Goal: Transaction & Acquisition: Purchase product/service

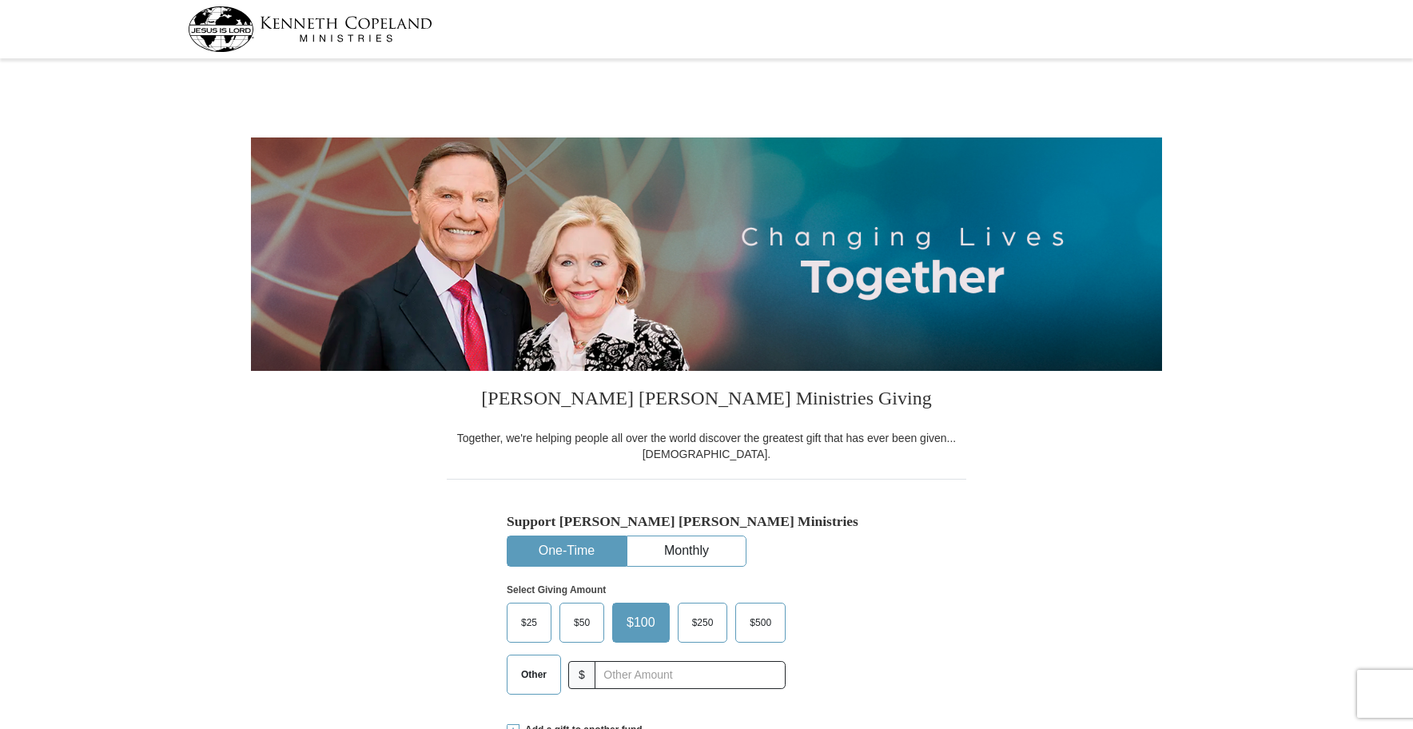
select select "OR"
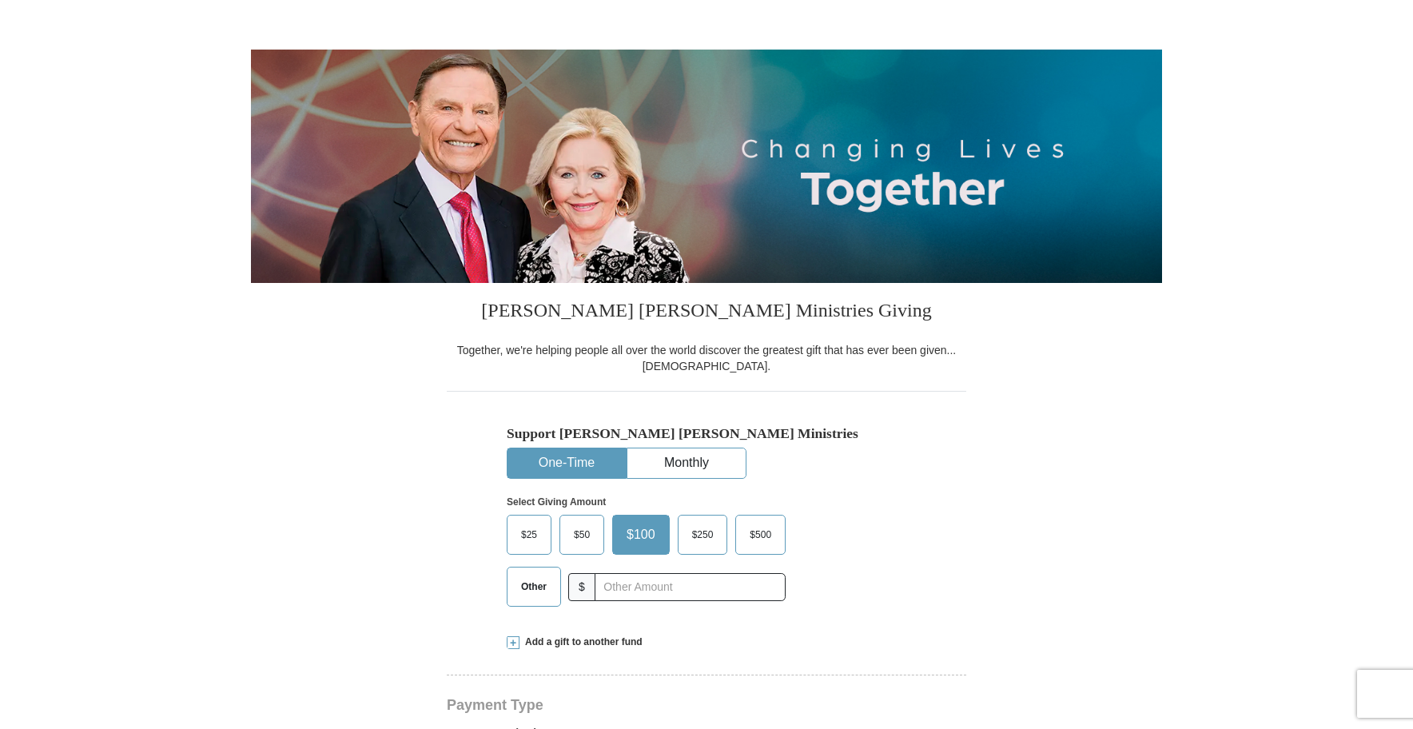
scroll to position [240, 0]
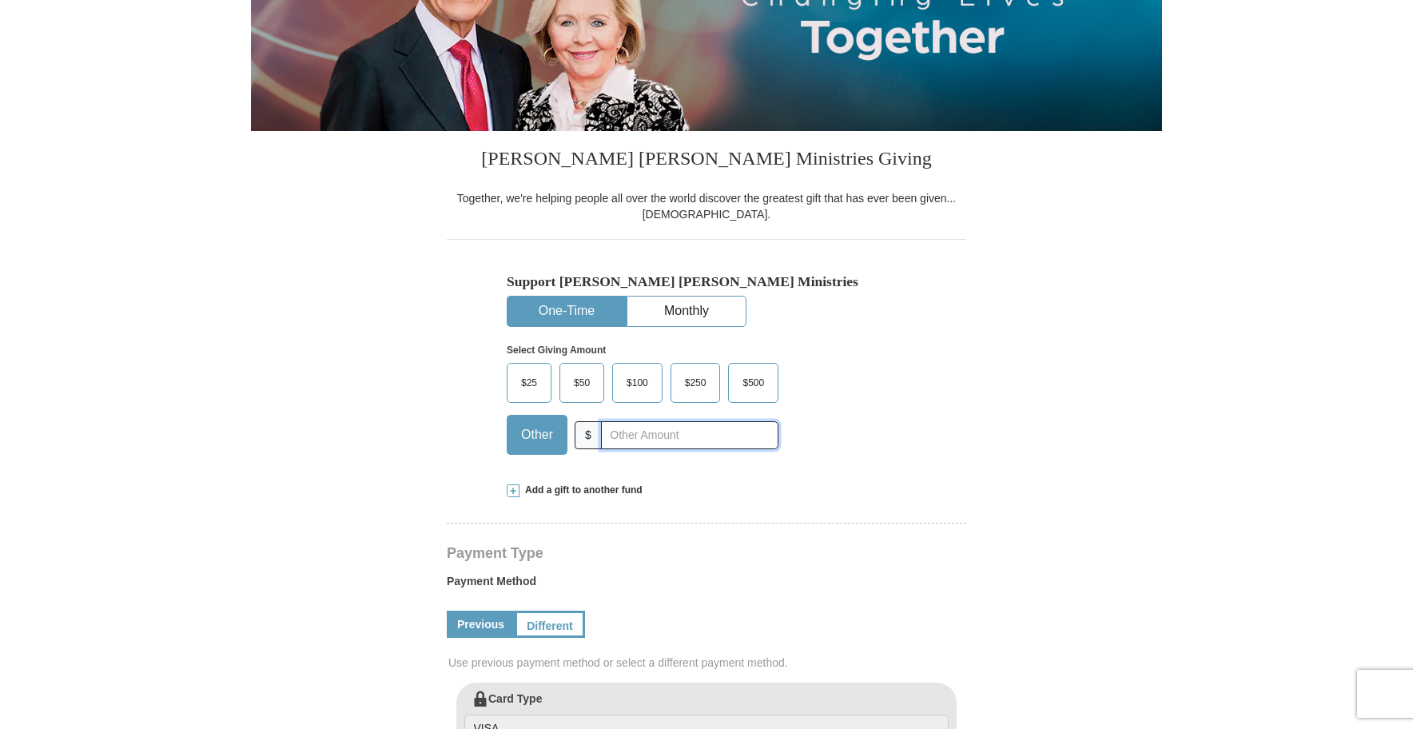
click at [650, 435] on input "text" at bounding box center [689, 435] width 177 height 28
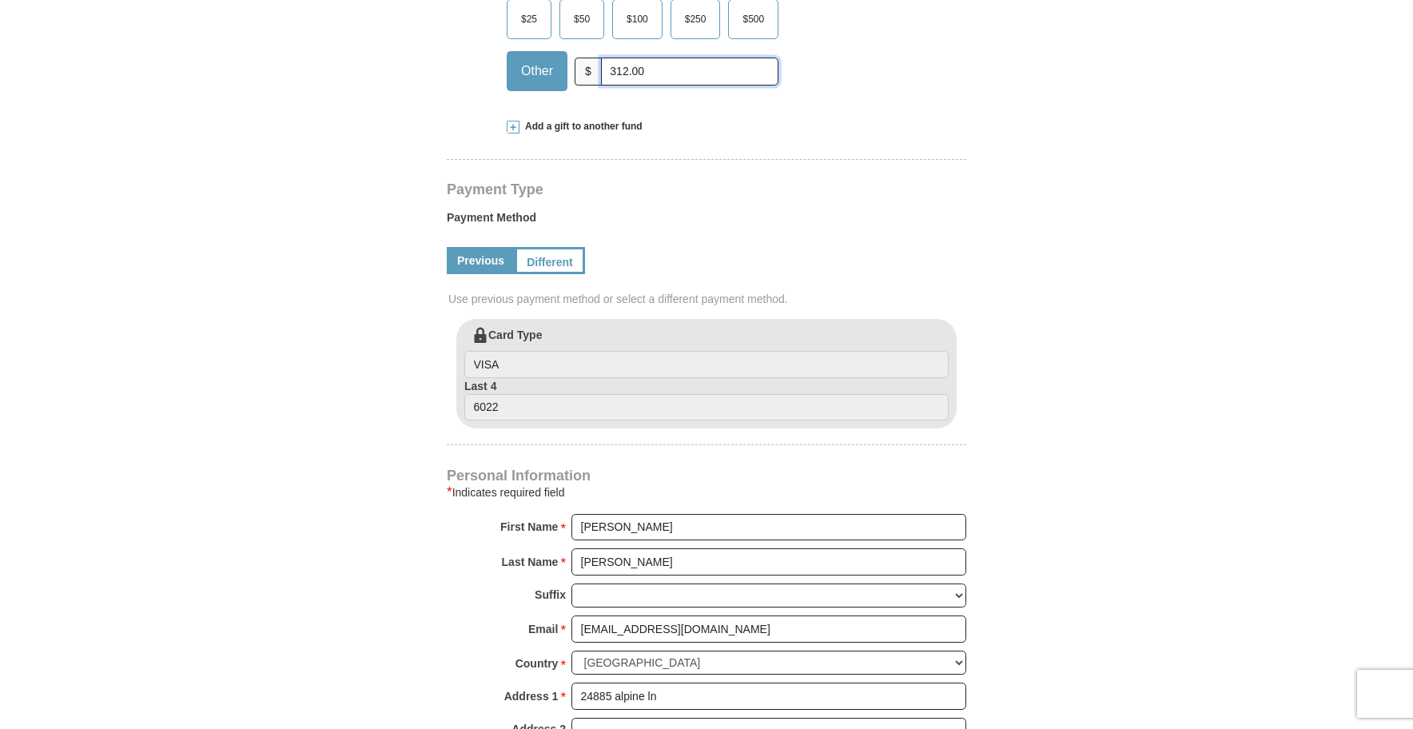
scroll to position [639, 0]
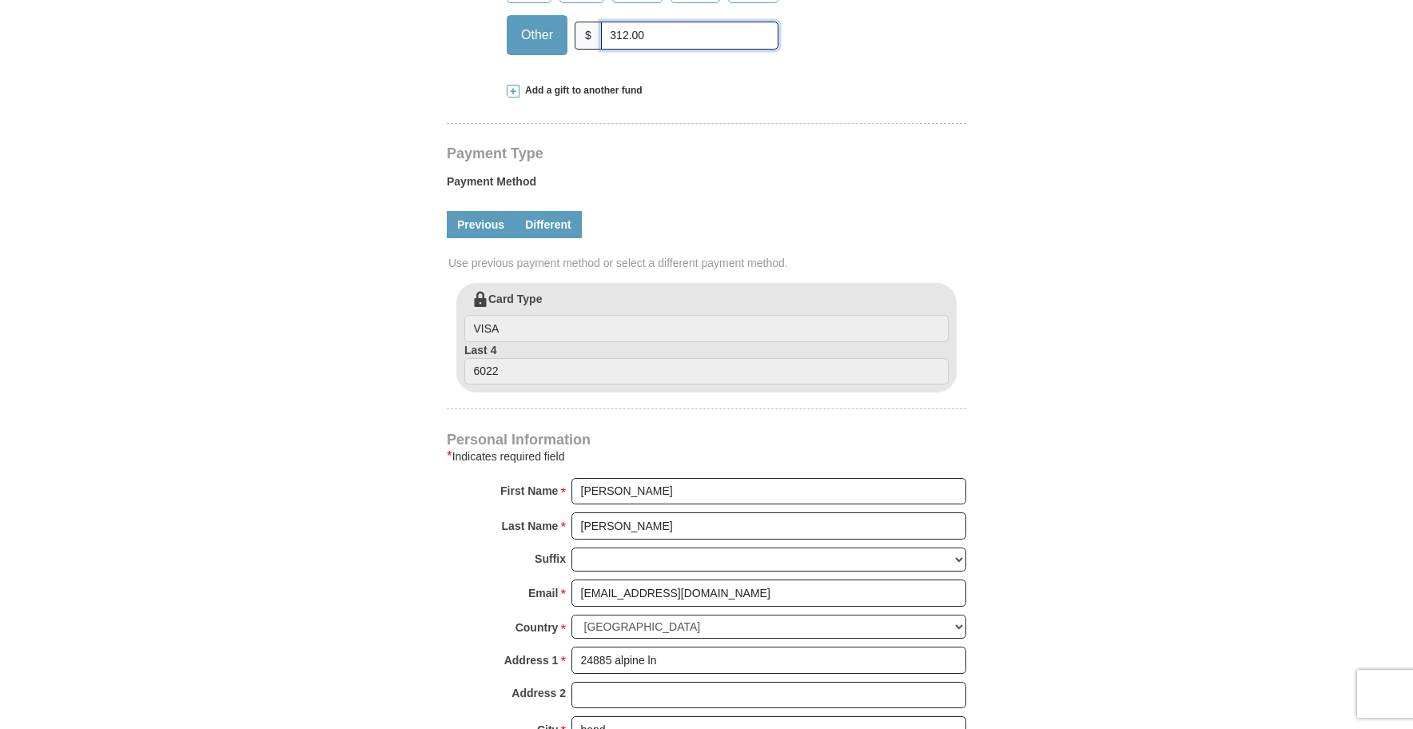
type input "312.00"
click at [565, 223] on link "Different" at bounding box center [548, 224] width 67 height 27
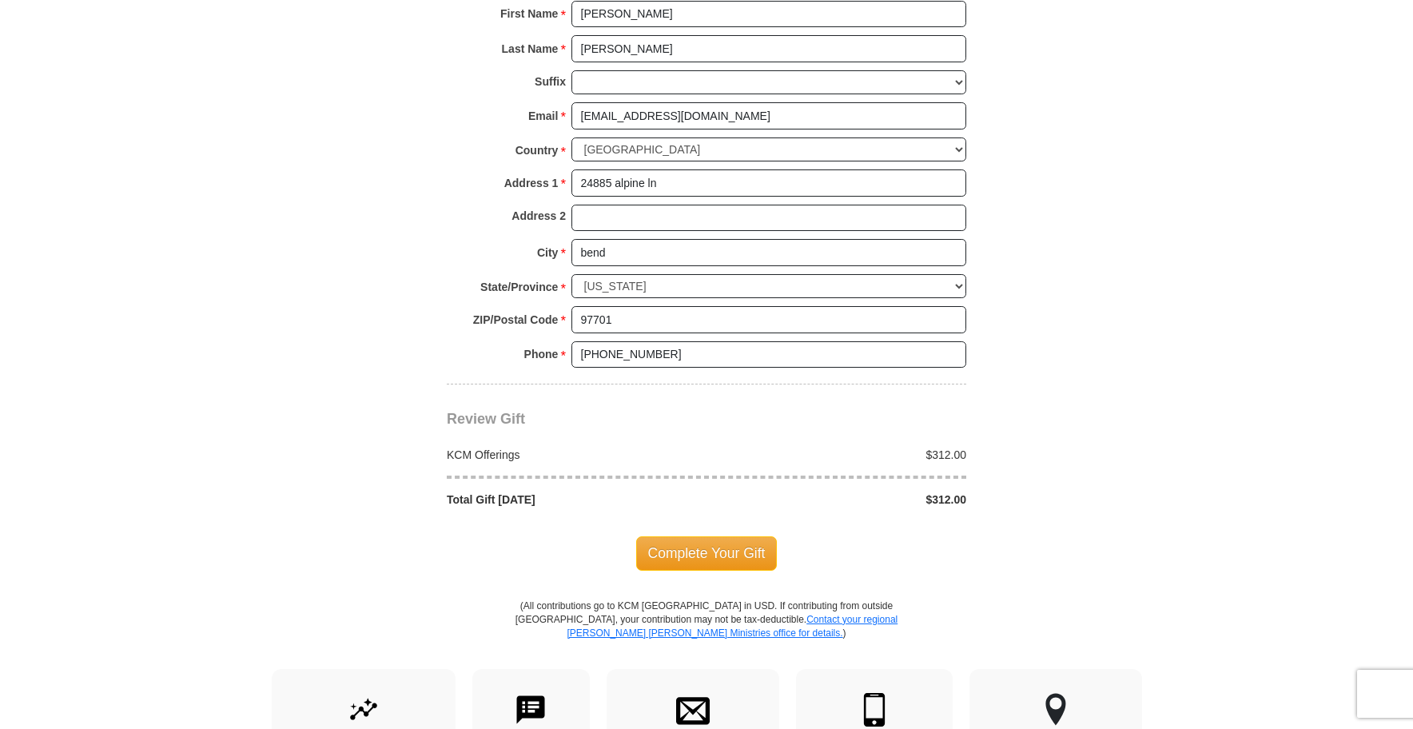
scroll to position [1278, 0]
click at [737, 548] on span "Complete Your Gift" at bounding box center [706, 552] width 141 height 34
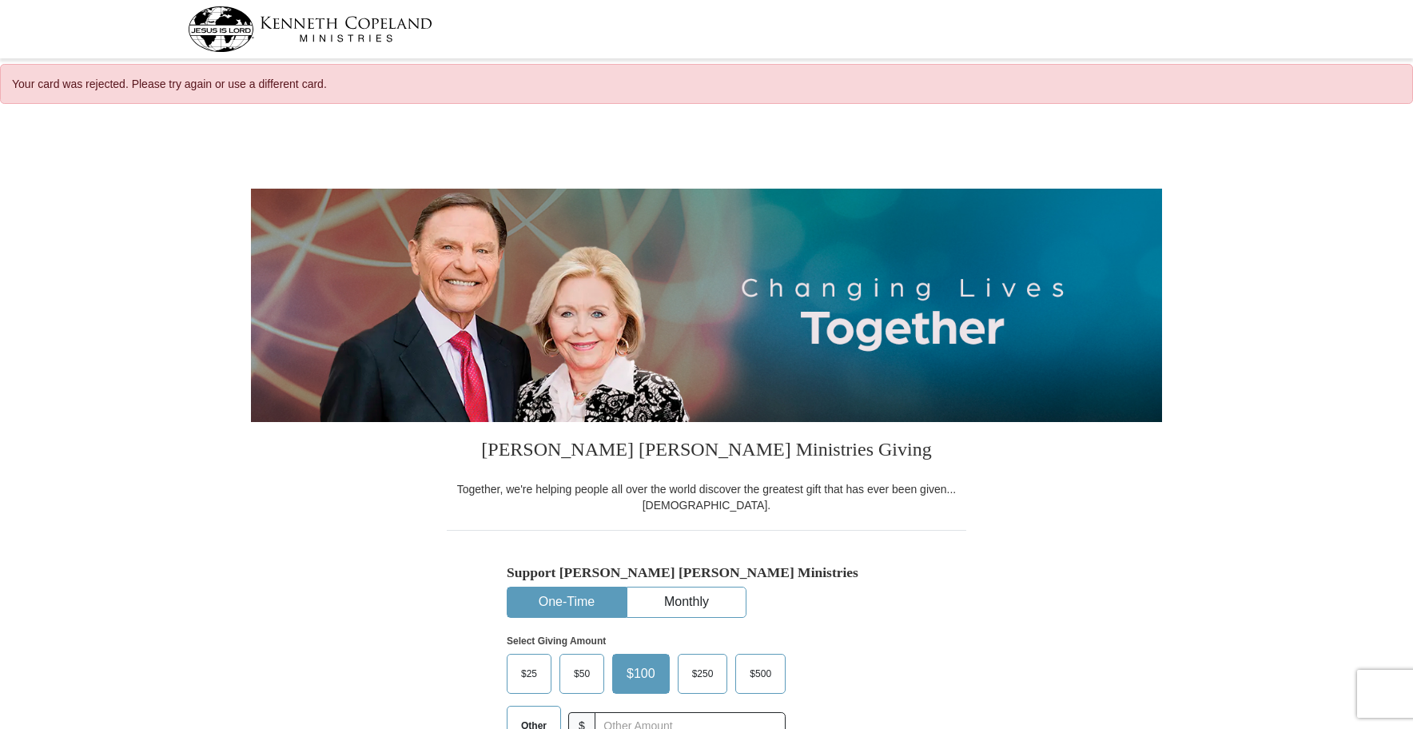
select select "OR"
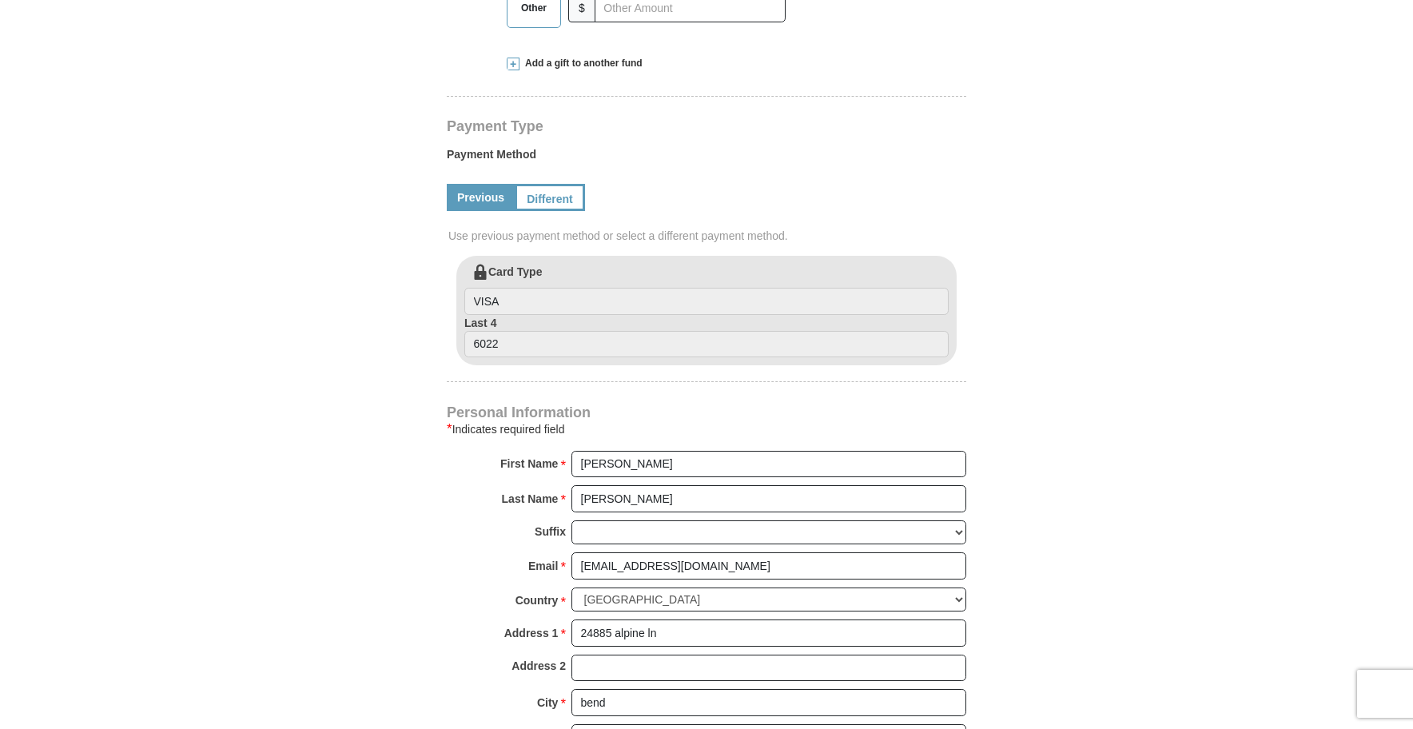
scroll to position [719, 0]
click at [567, 189] on link "Different" at bounding box center [548, 195] width 67 height 27
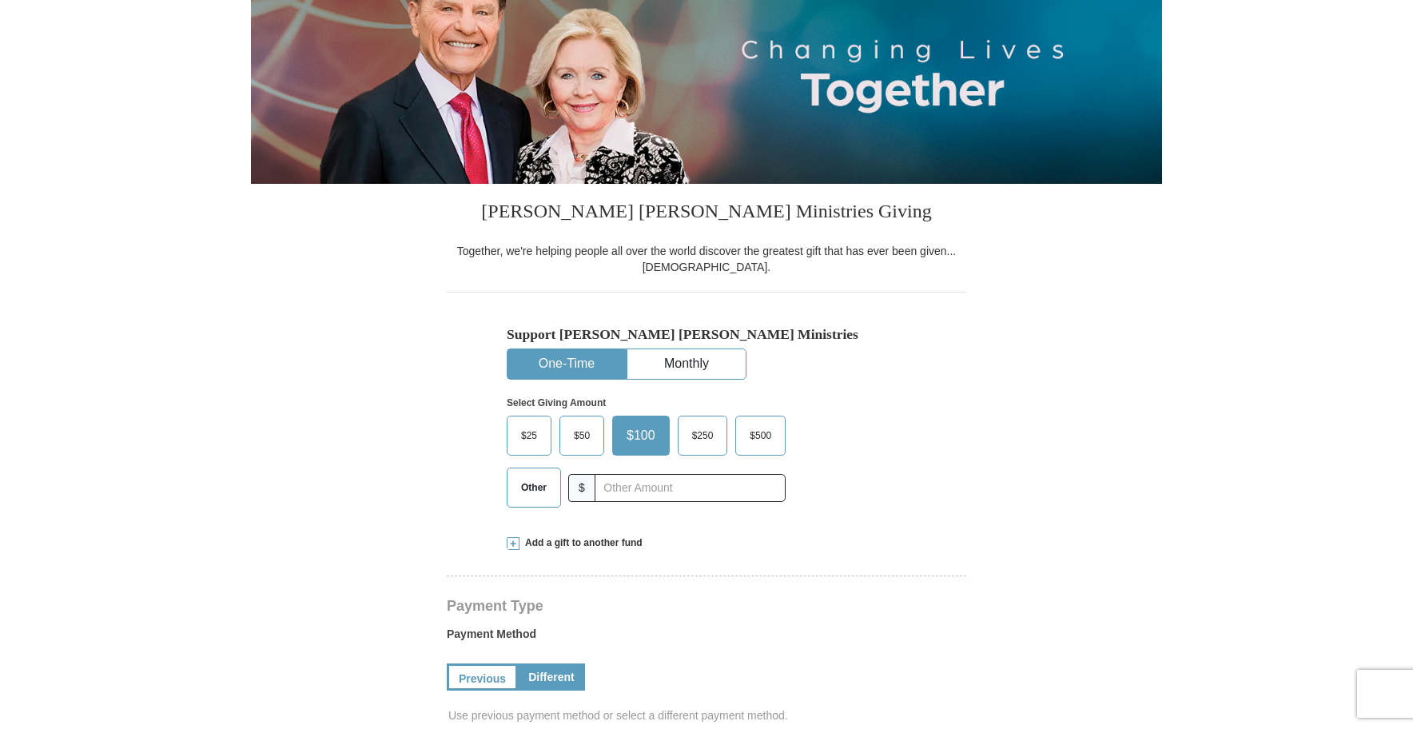
scroll to position [240, 0]
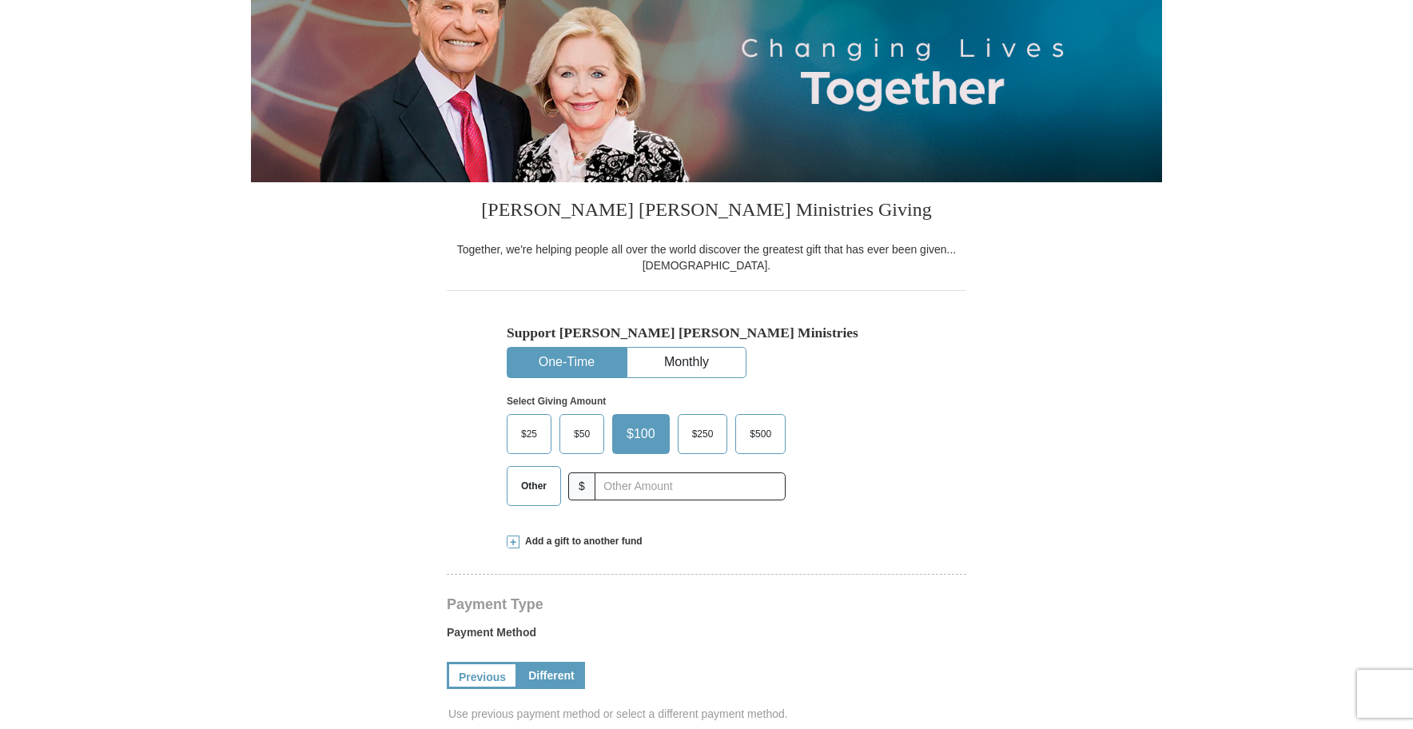
click at [523, 487] on span "Other" at bounding box center [534, 486] width 42 height 24
click at [0, 0] on input "Other" at bounding box center [0, 0] width 0 height 0
click at [652, 483] on input "text" at bounding box center [689, 486] width 177 height 28
type input "312.00"
click at [892, 398] on p "Select Giving Amount" at bounding box center [707, 402] width 400 height 14
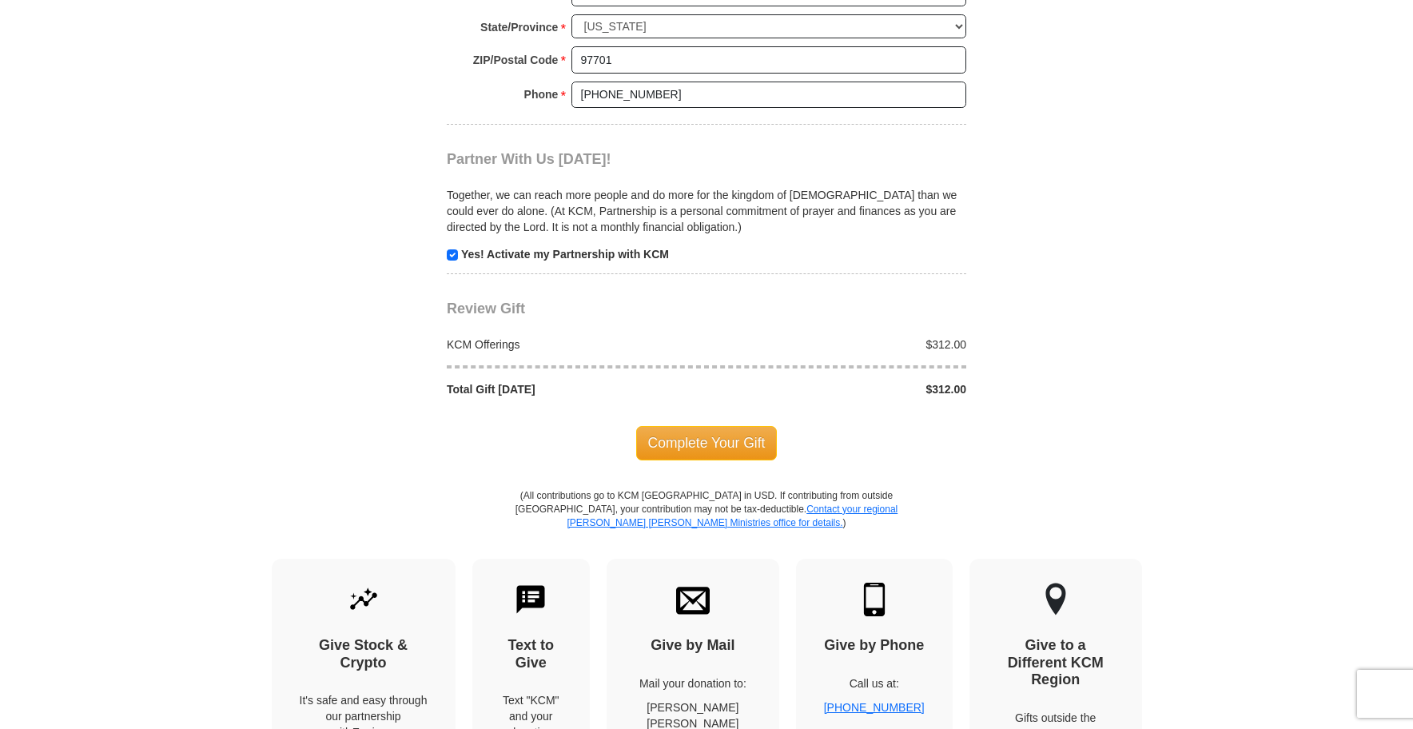
scroll to position [1678, 0]
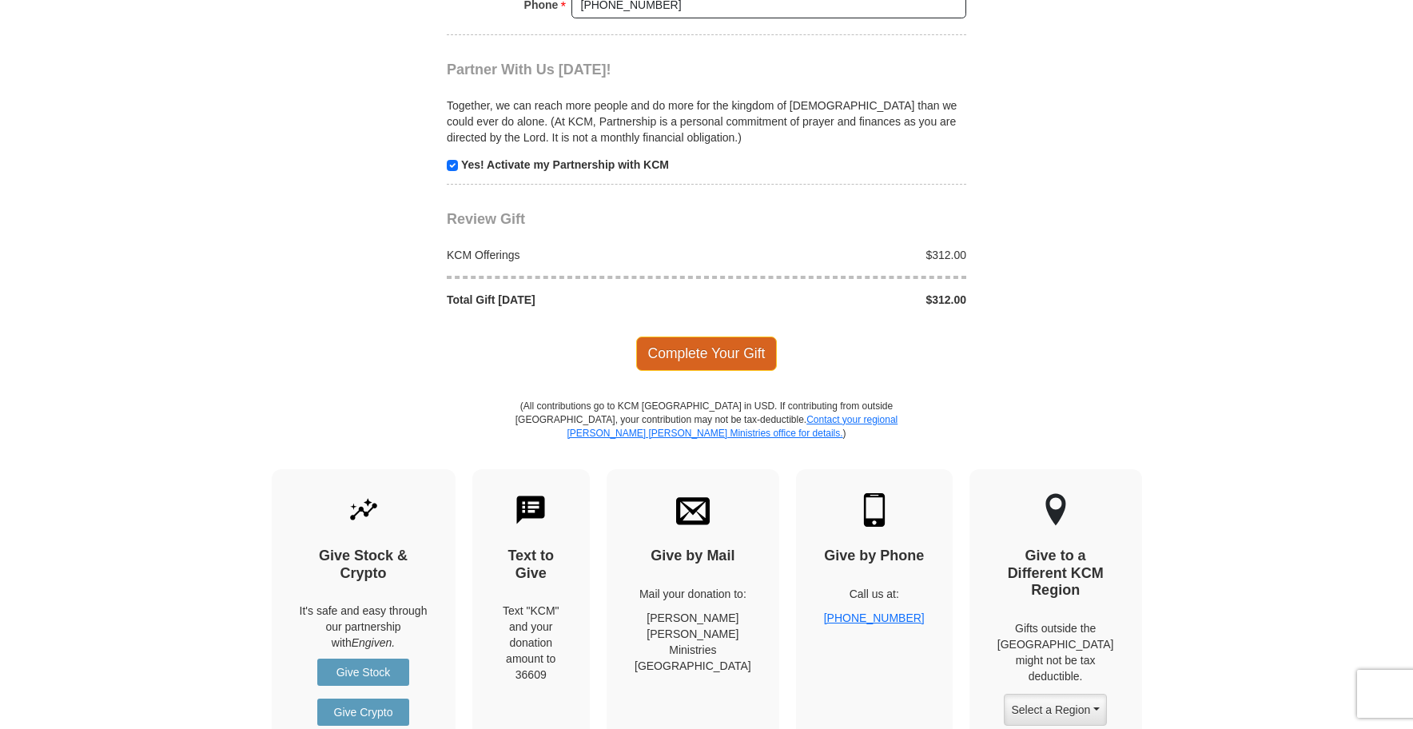
click at [686, 348] on span "Complete Your Gift" at bounding box center [706, 353] width 141 height 34
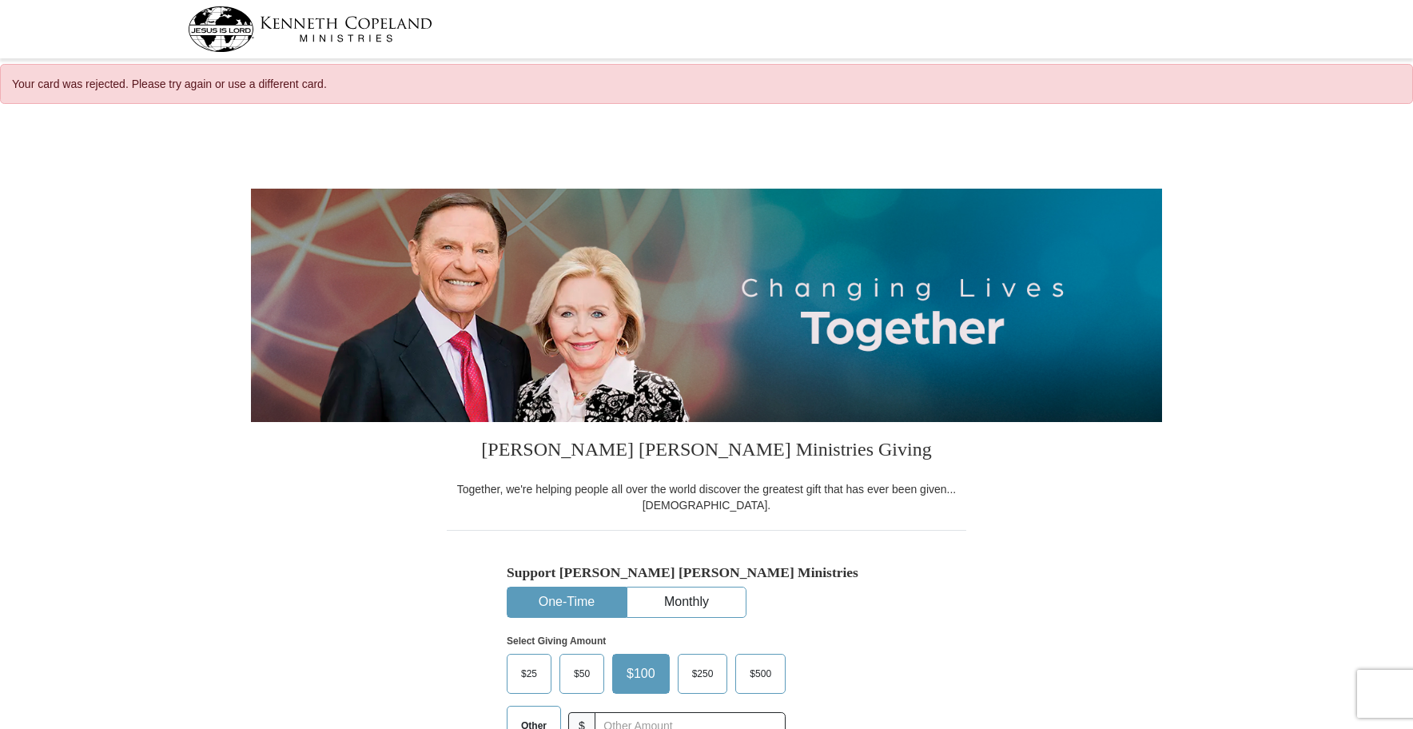
select select "OR"
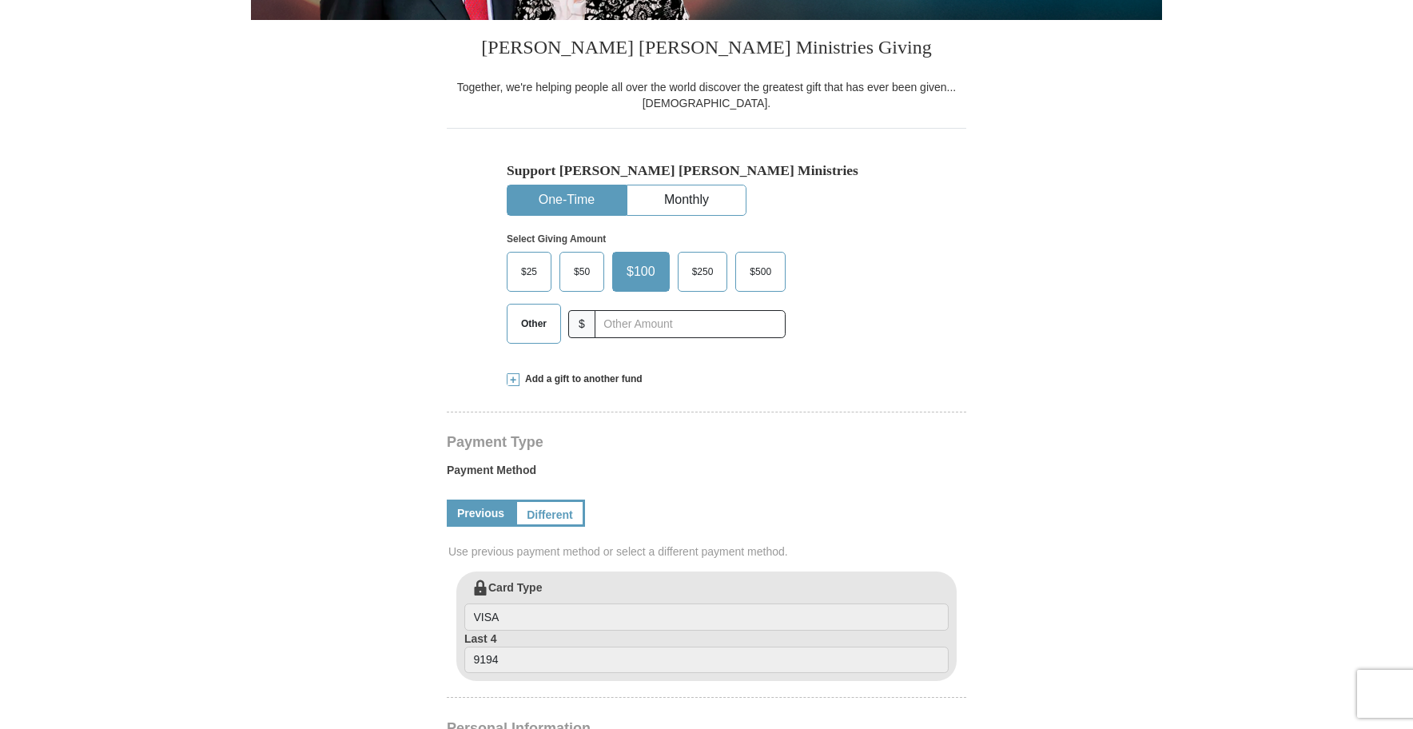
scroll to position [479, 0]
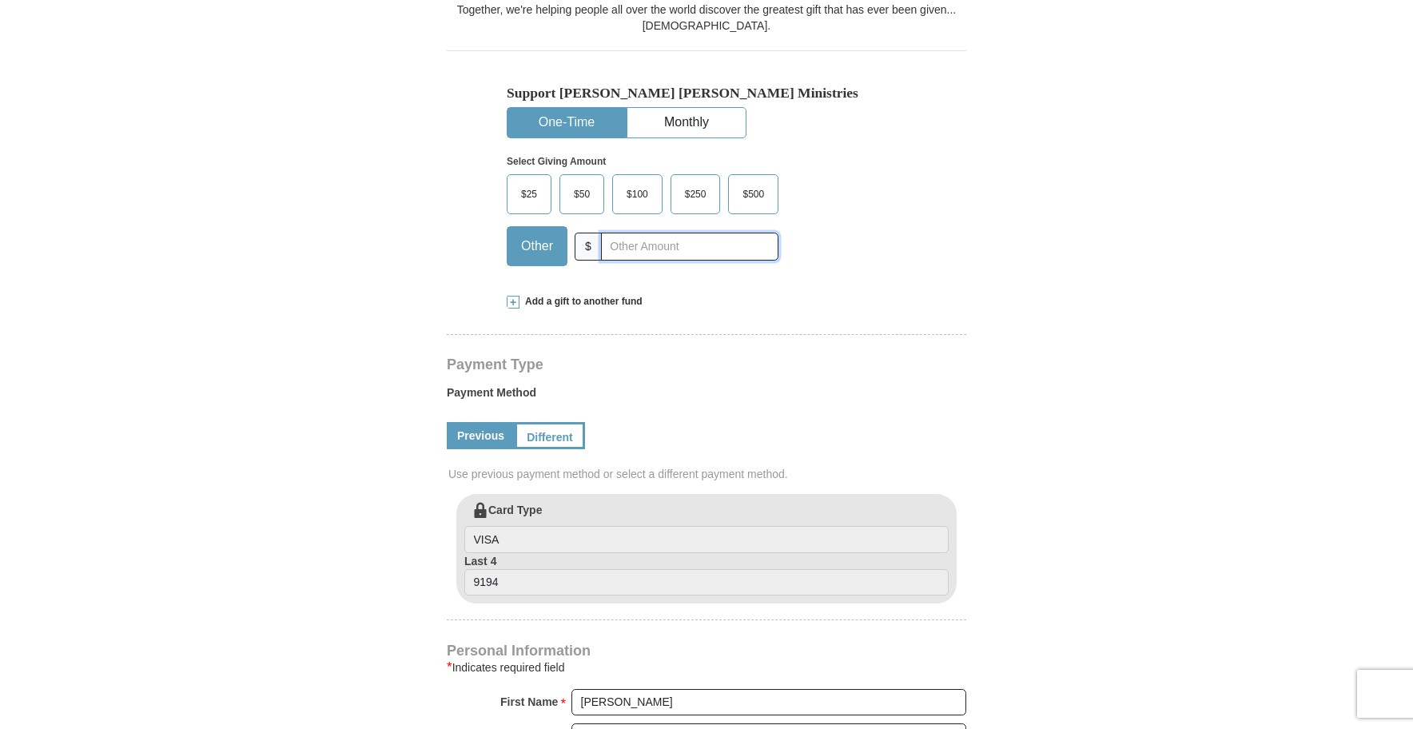
click at [610, 246] on input "text" at bounding box center [689, 247] width 177 height 28
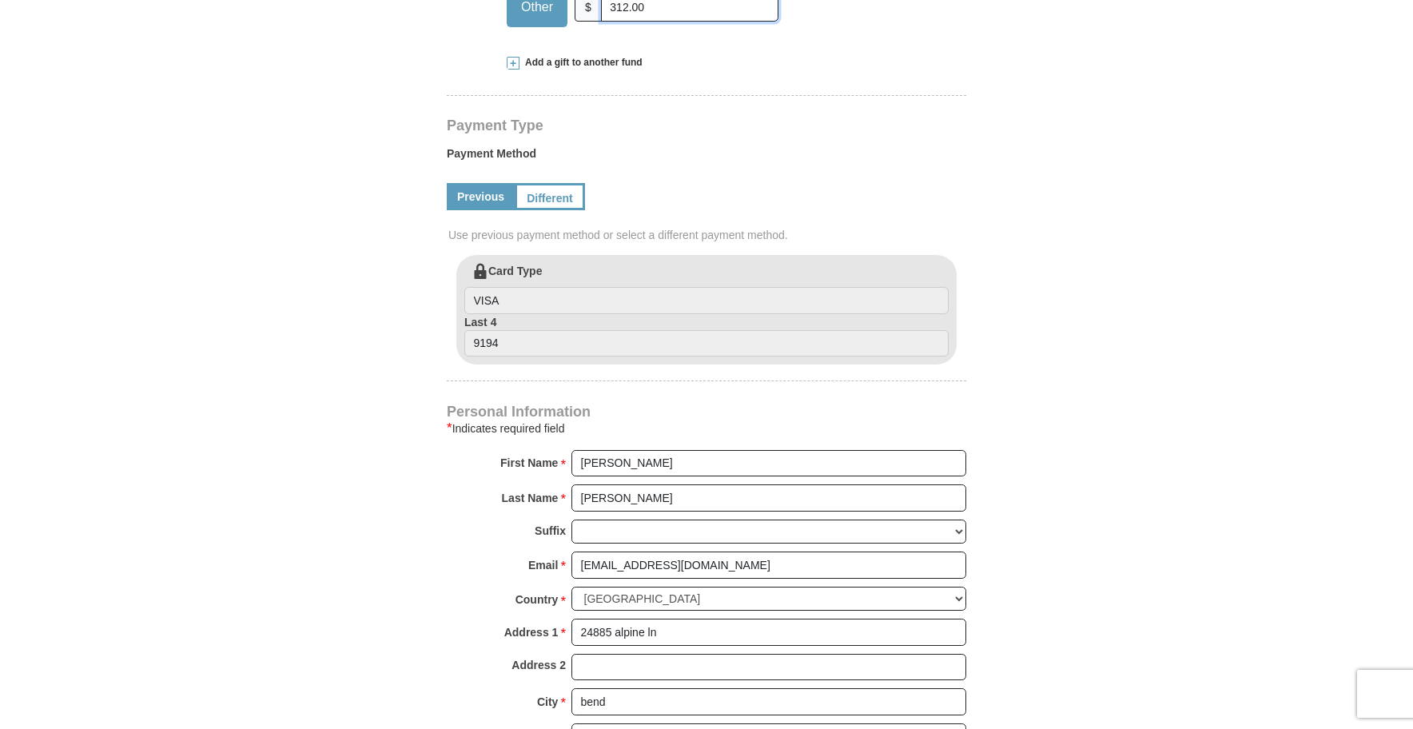
scroll to position [719, 0]
type input "312.00"
click at [571, 205] on link "Different" at bounding box center [548, 195] width 67 height 27
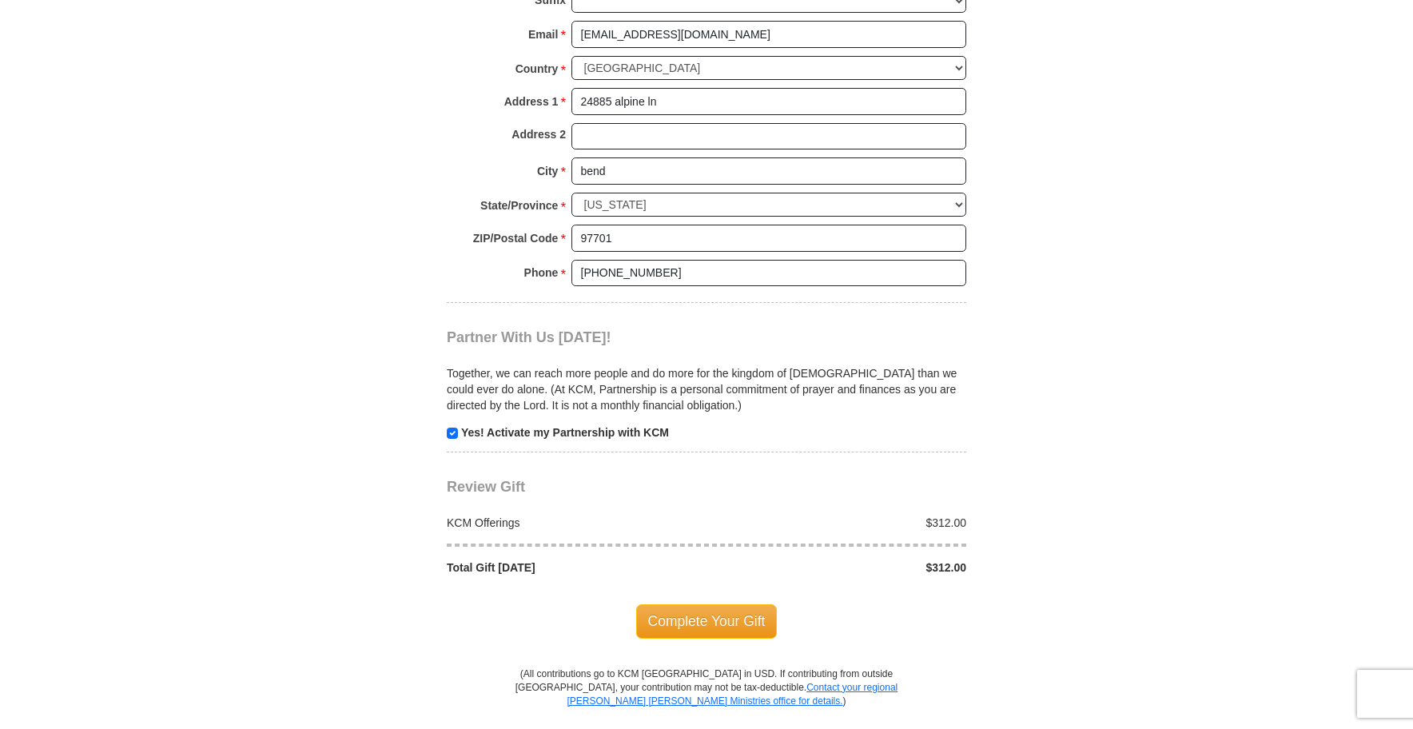
scroll to position [1438, 0]
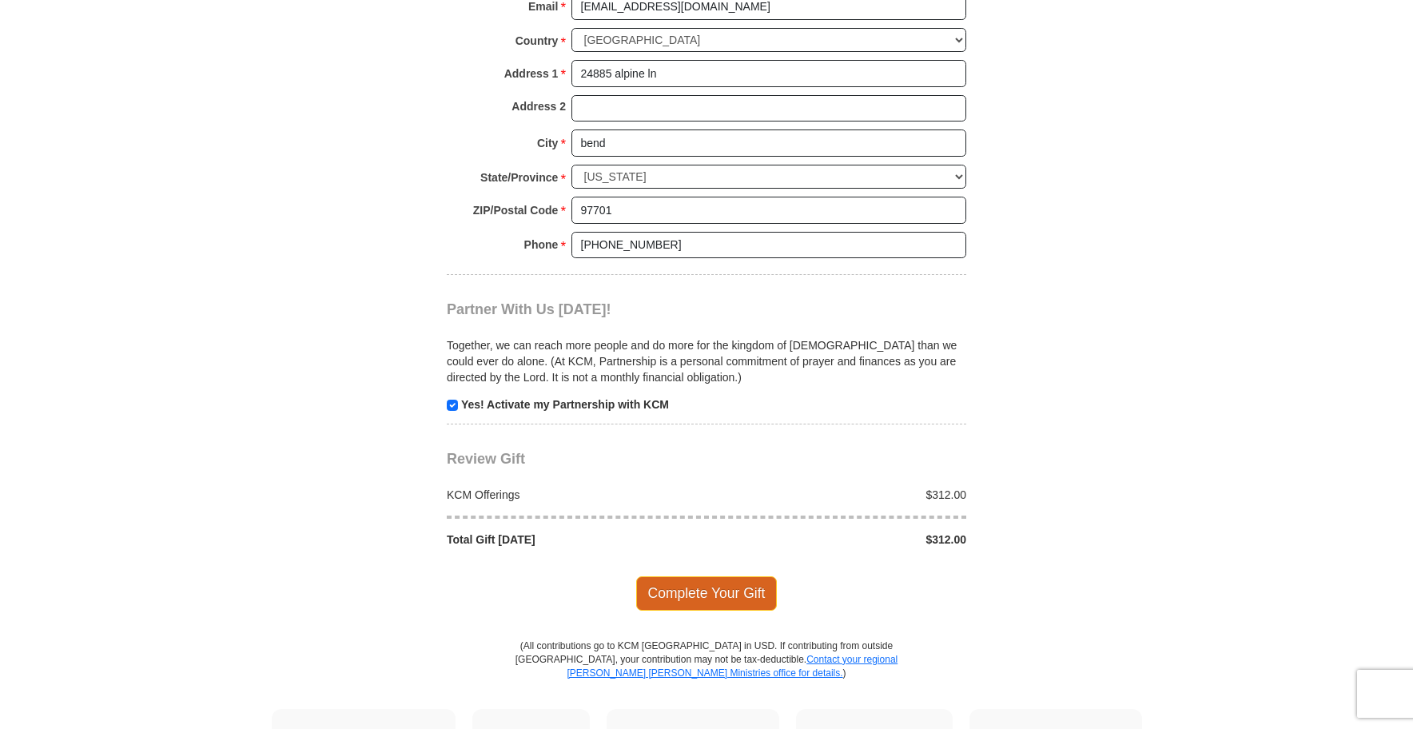
click at [721, 586] on span "Complete Your Gift" at bounding box center [706, 593] width 141 height 34
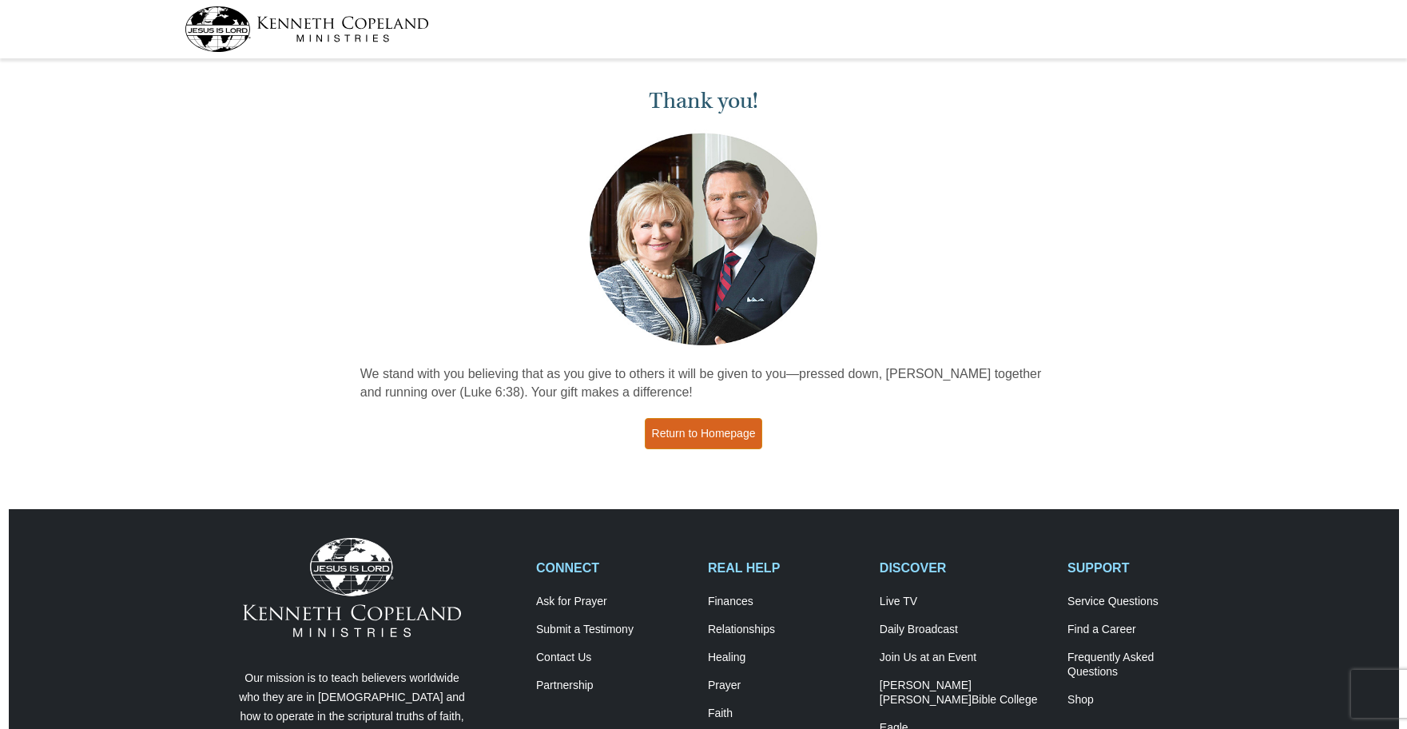
click at [721, 427] on link "Return to Homepage" at bounding box center [704, 433] width 118 height 31
